Goal: Task Accomplishment & Management: Use online tool/utility

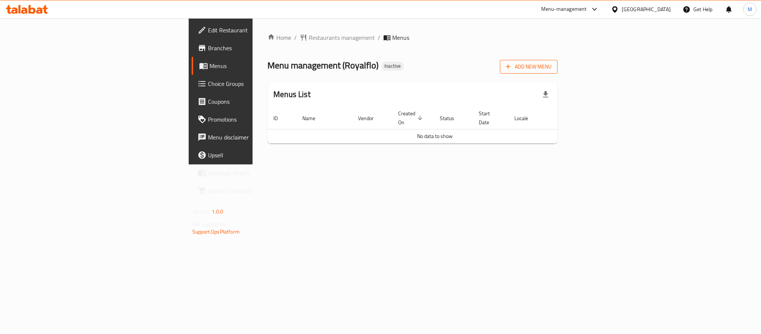
click at [552, 71] on span "Add New Menu" at bounding box center [529, 66] width 46 height 9
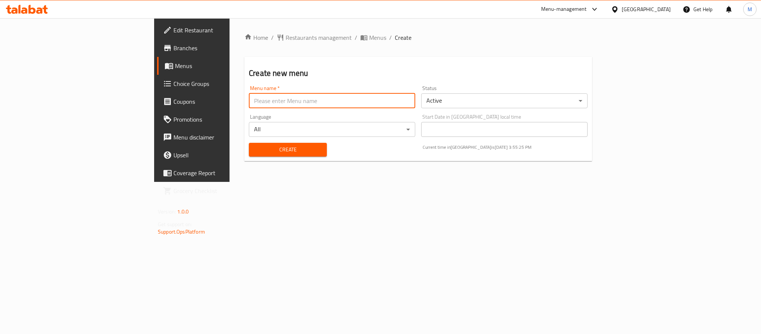
click at [249, 101] on input "text" at bounding box center [332, 100] width 166 height 15
type input "New Menu"
click at [255, 151] on span "Create" at bounding box center [288, 149] width 66 height 9
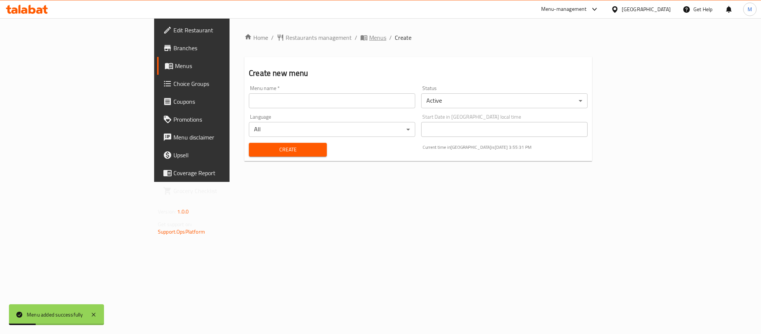
click at [369, 35] on span "Menus" at bounding box center [377, 37] width 17 height 9
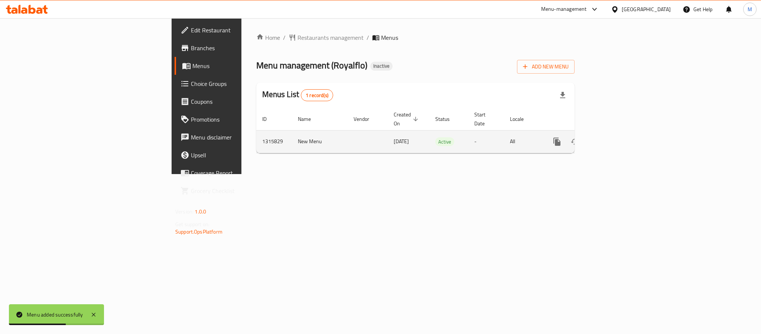
click at [615, 137] on icon "enhanced table" at bounding box center [610, 141] width 9 height 9
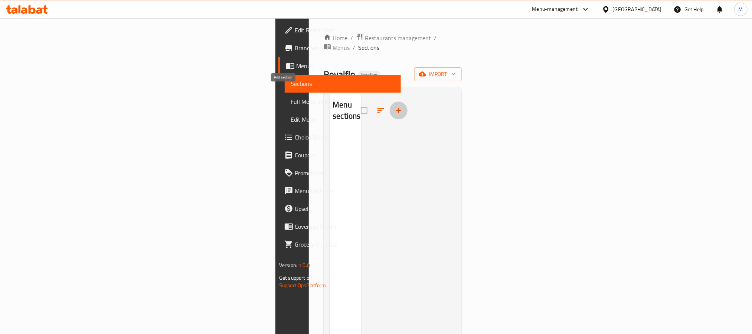
click at [394, 106] on icon "button" at bounding box center [398, 110] width 9 height 9
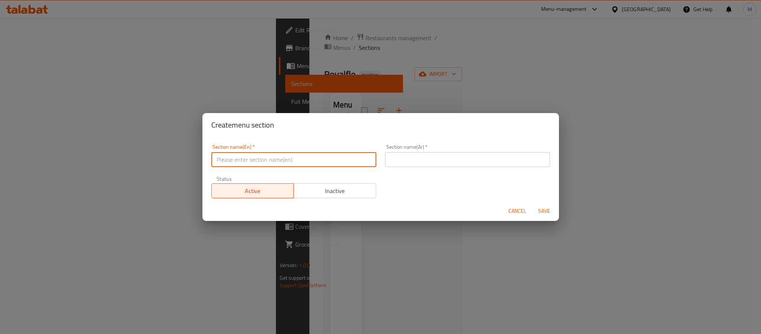
click at [249, 157] on input "text" at bounding box center [293, 159] width 165 height 15
paste input "Artificial Flowers"
type input "Artificial Flowers"
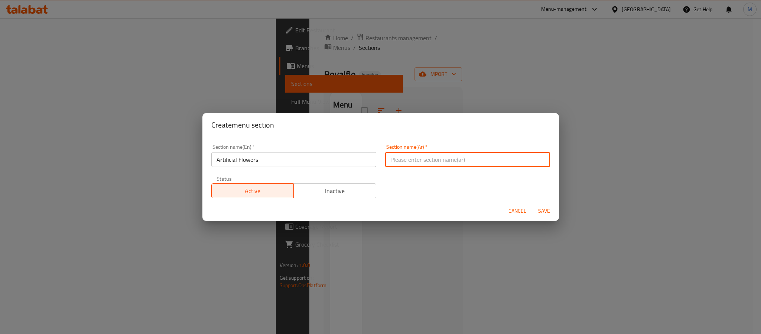
click at [410, 157] on input "text" at bounding box center [467, 159] width 165 height 15
type input "الزهور الصناعية"
click at [545, 213] on span "Save" at bounding box center [544, 210] width 18 height 9
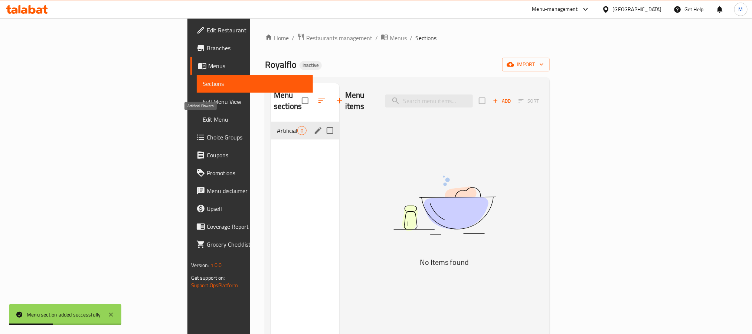
click at [277, 126] on span "Artificial Flowers" at bounding box center [287, 130] width 20 height 9
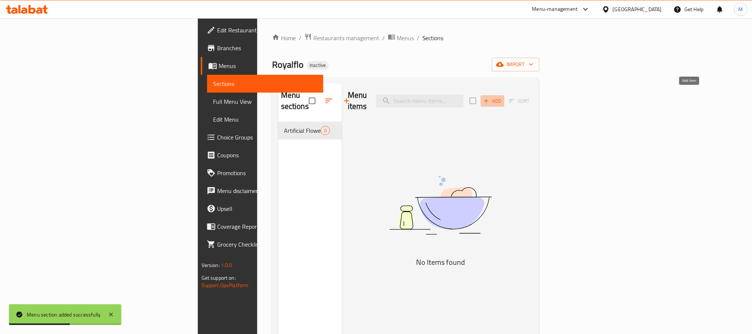
click at [490, 97] on icon "button" at bounding box center [486, 100] width 7 height 7
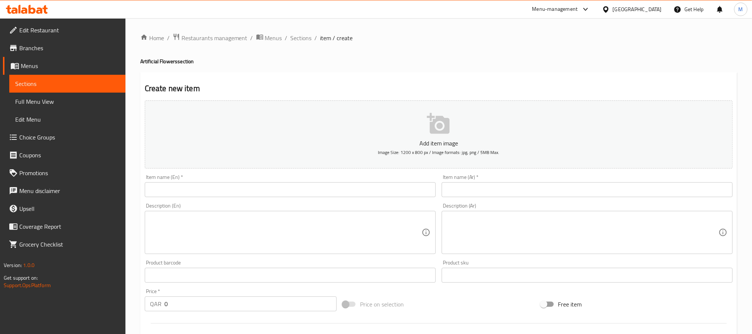
drag, startPoint x: 183, startPoint y: 188, endPoint x: 195, endPoint y: 199, distance: 16.8
click at [183, 188] on input "text" at bounding box center [290, 189] width 291 height 15
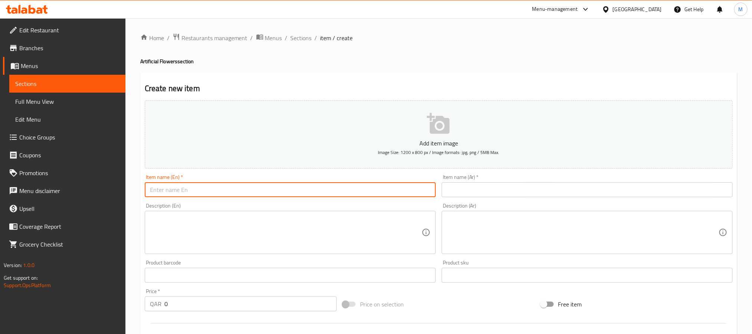
paste input "Bridal Bouquet Artificial Flower"
type input "Bridal Bouquet Artificial Flower"
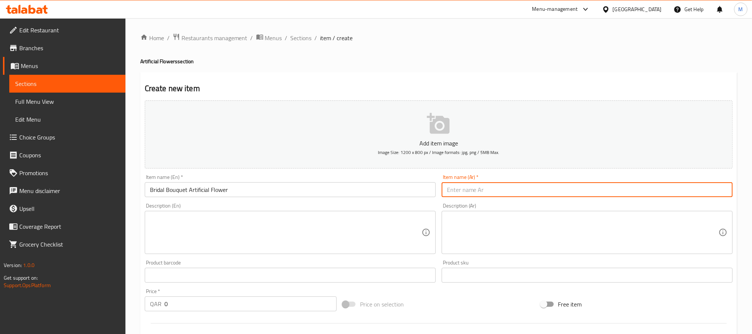
click at [486, 194] on input "text" at bounding box center [587, 189] width 291 height 15
paste input "[PERSON_NAME] بوكية عرائس"
type input "[PERSON_NAME] بوكية عرائس"
click at [133, 212] on div "Home / Restaurants management / Menus / Sections / item / create Artificial Flo…" at bounding box center [439, 271] width 627 height 507
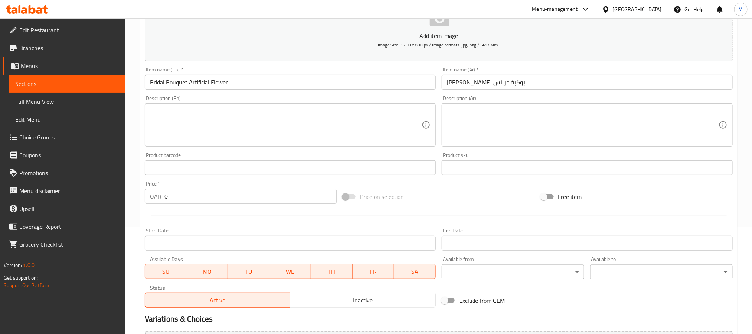
scroll to position [111, 0]
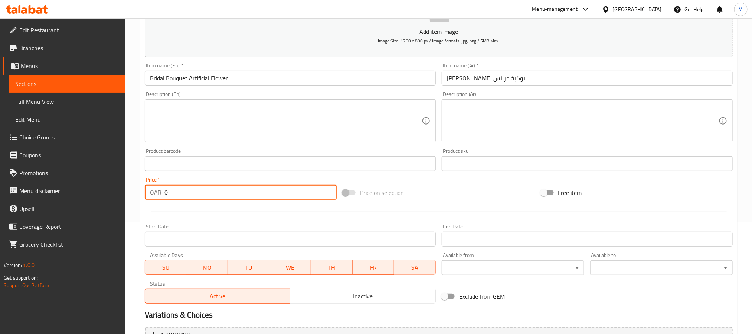
drag, startPoint x: 155, startPoint y: 197, endPoint x: 123, endPoint y: 211, distance: 35.0
click at [123, 211] on div "Edit Restaurant Branches Menus Sections Full Menu View Edit Menu Choice Groups …" at bounding box center [376, 160] width 752 height 507
paste input "500.0"
type input "500.00"
click at [147, 206] on div at bounding box center [439, 211] width 594 height 18
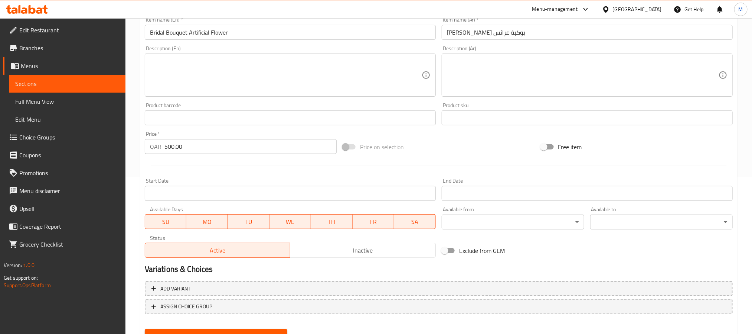
scroll to position [191, 0]
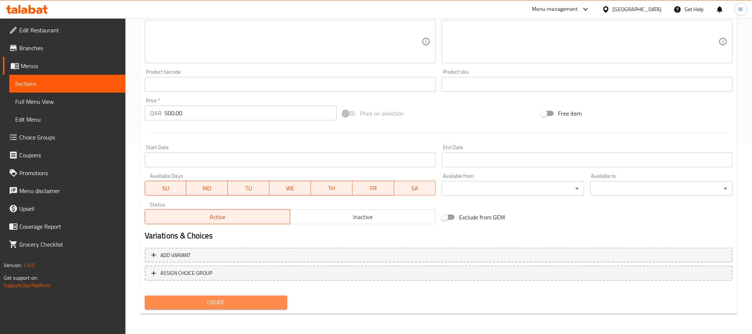
click at [254, 305] on span "Create" at bounding box center [216, 301] width 131 height 9
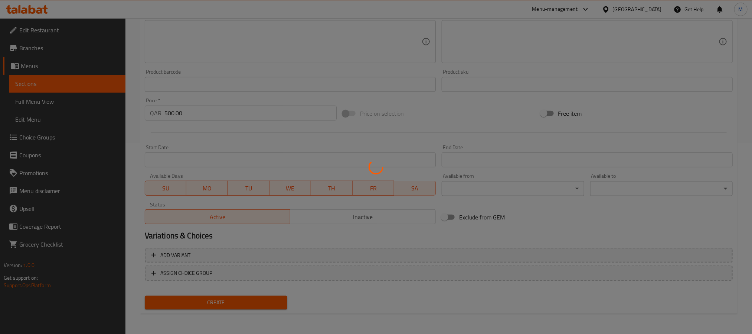
type input "0"
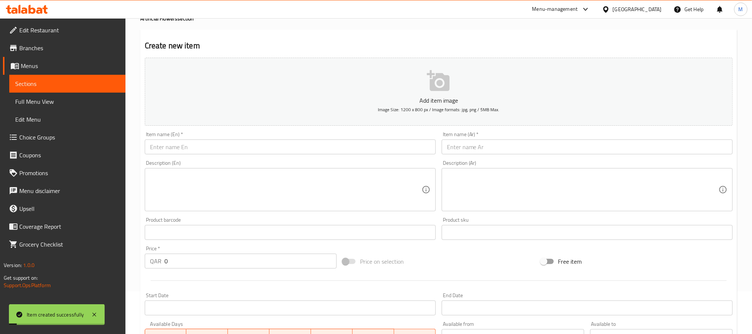
scroll to position [0, 0]
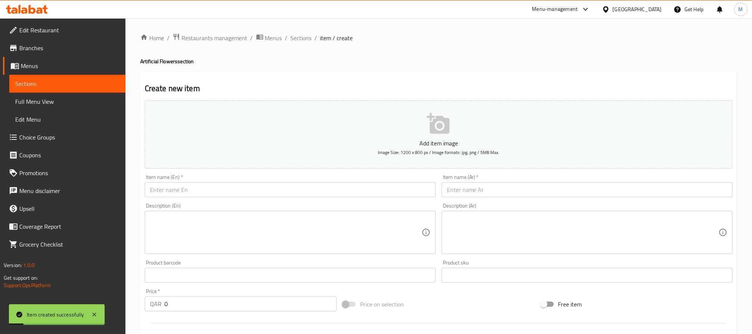
click at [311, 36] on ol "Home / Restaurants management / Menus / Sections / item / create" at bounding box center [438, 38] width 597 height 10
click at [302, 36] on span "Sections" at bounding box center [301, 37] width 21 height 9
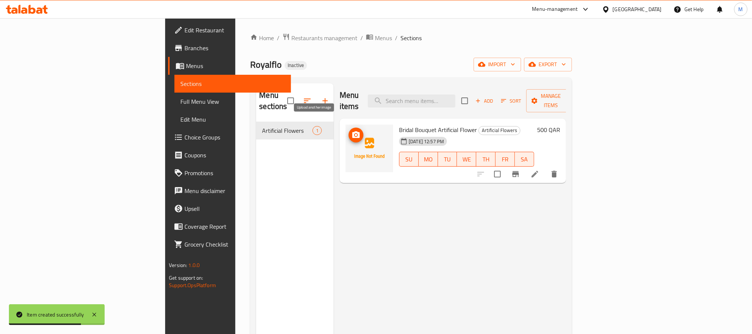
click at [352, 131] on icon "upload picture" at bounding box center [355, 134] width 7 height 7
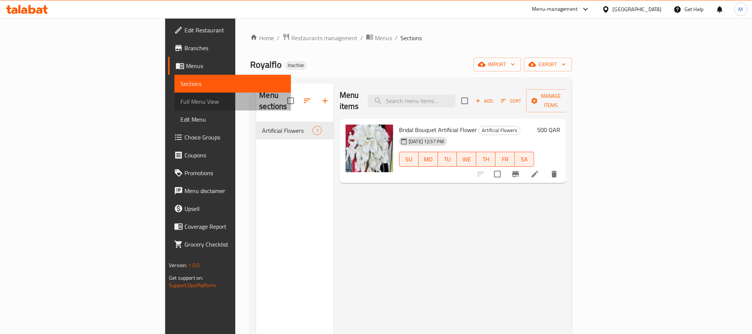
click at [180, 104] on span "Full Menu View" at bounding box center [232, 101] width 104 height 9
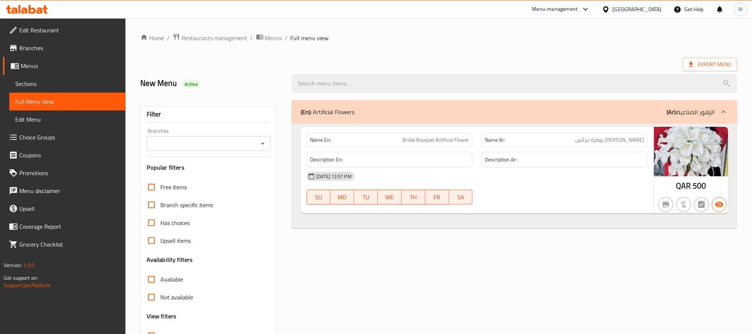
click at [253, 150] on div "Branches" at bounding box center [209, 143] width 124 height 15
click at [263, 145] on icon "Open" at bounding box center [262, 143] width 9 height 9
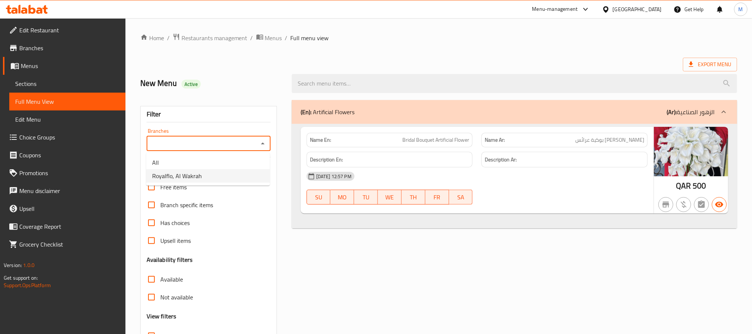
click at [187, 174] on span "Royalflo, Al Wakrah" at bounding box center [177, 175] width 50 height 9
type input "Royalflo, Al Wakrah"
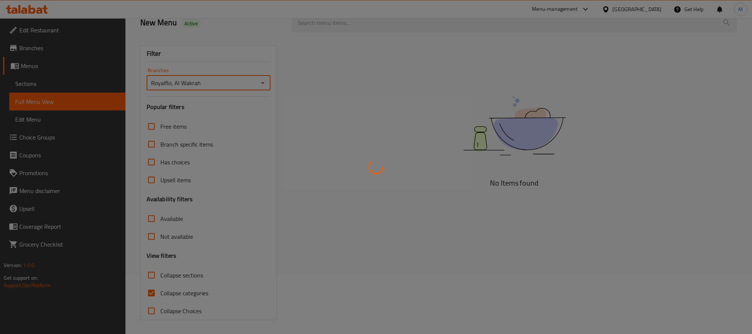
scroll to position [62, 0]
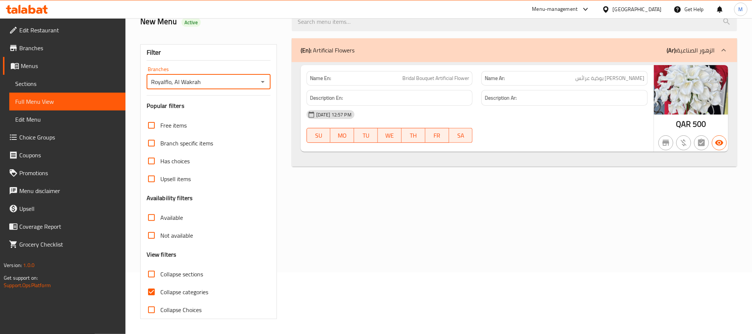
click at [152, 290] on input "Collapse categories" at bounding box center [152, 292] width 18 height 18
checkbox input "false"
